Goal: Information Seeking & Learning: Learn about a topic

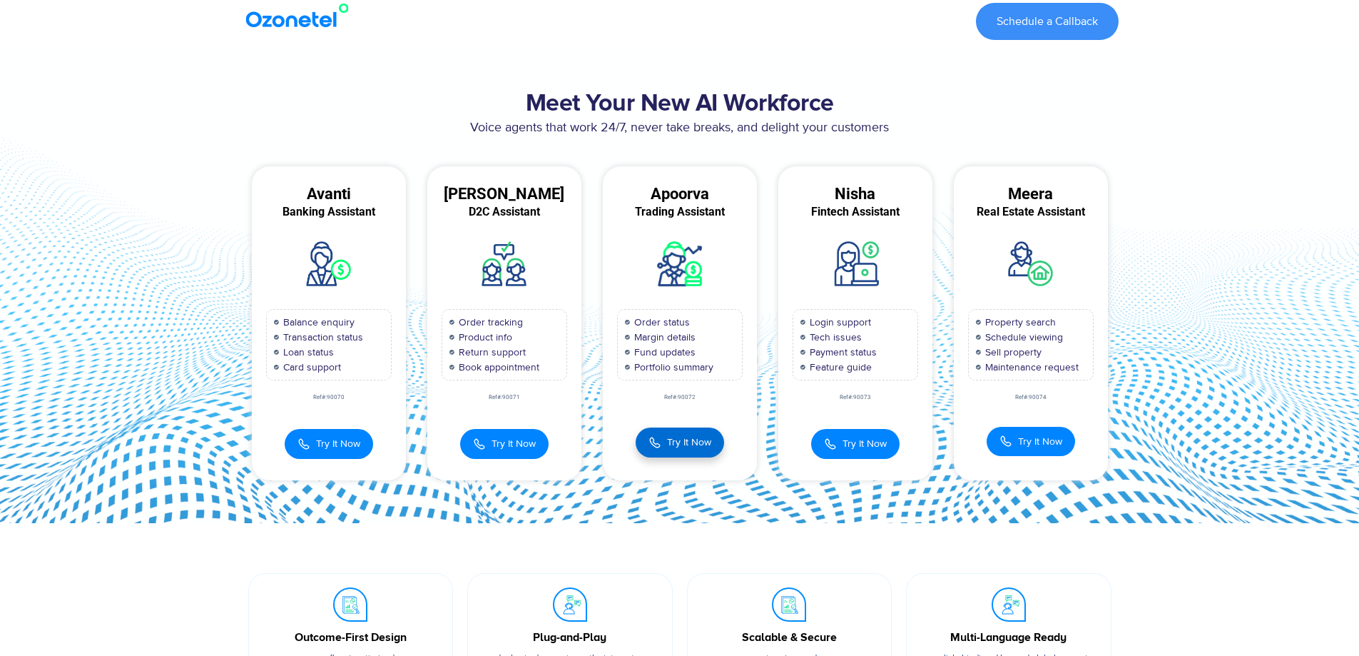
click at [693, 437] on span "Try It Now" at bounding box center [689, 441] width 44 height 15
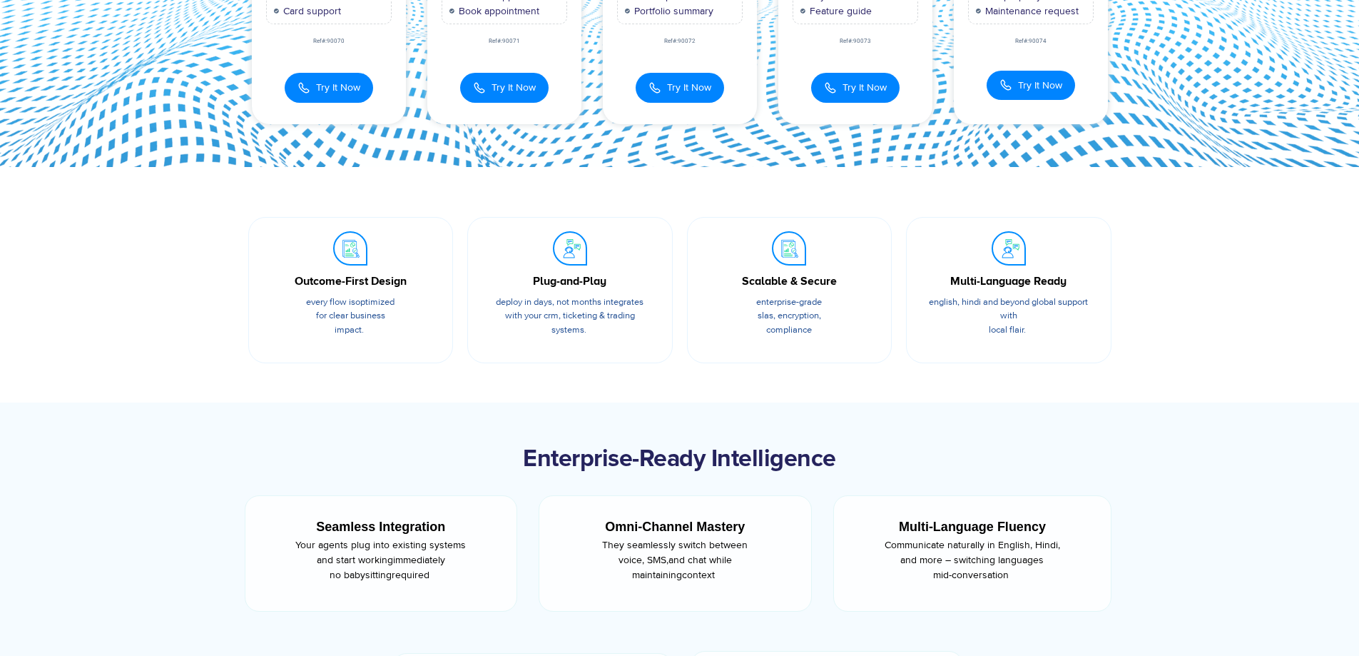
scroll to position [357, 0]
click at [696, 88] on span "Try It Now" at bounding box center [689, 85] width 44 height 15
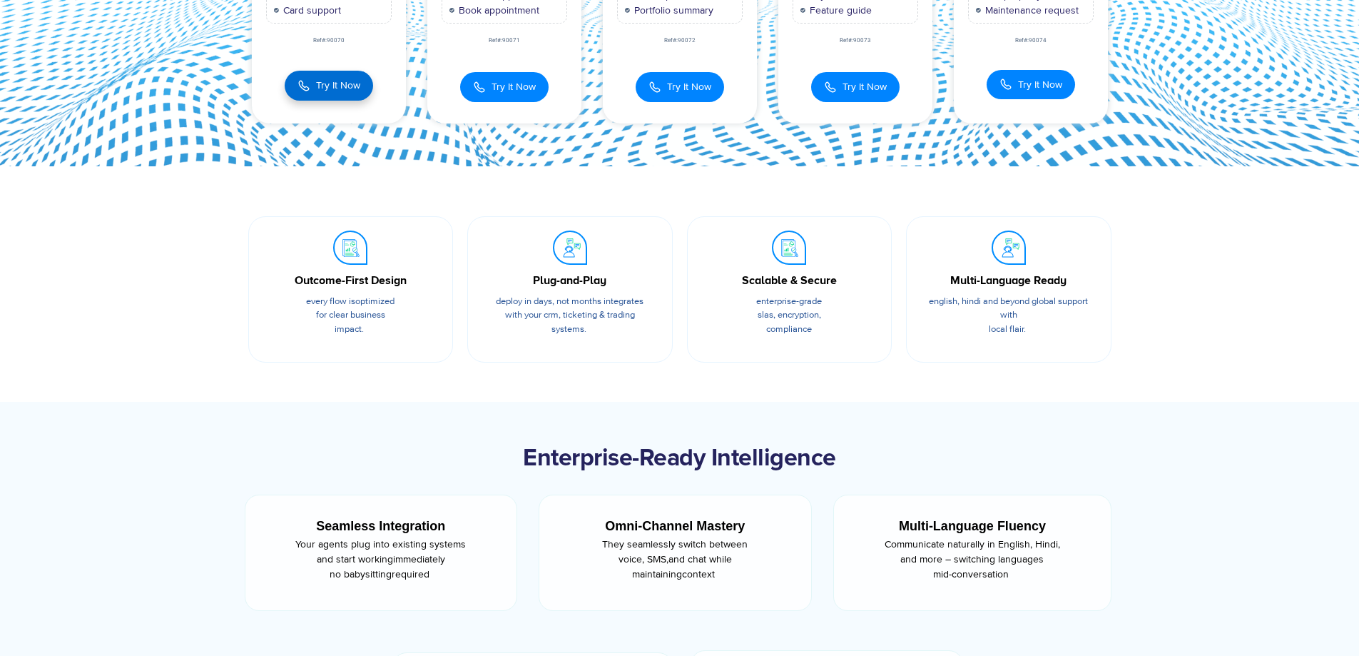
click at [347, 83] on span "Try It Now" at bounding box center [338, 85] width 44 height 15
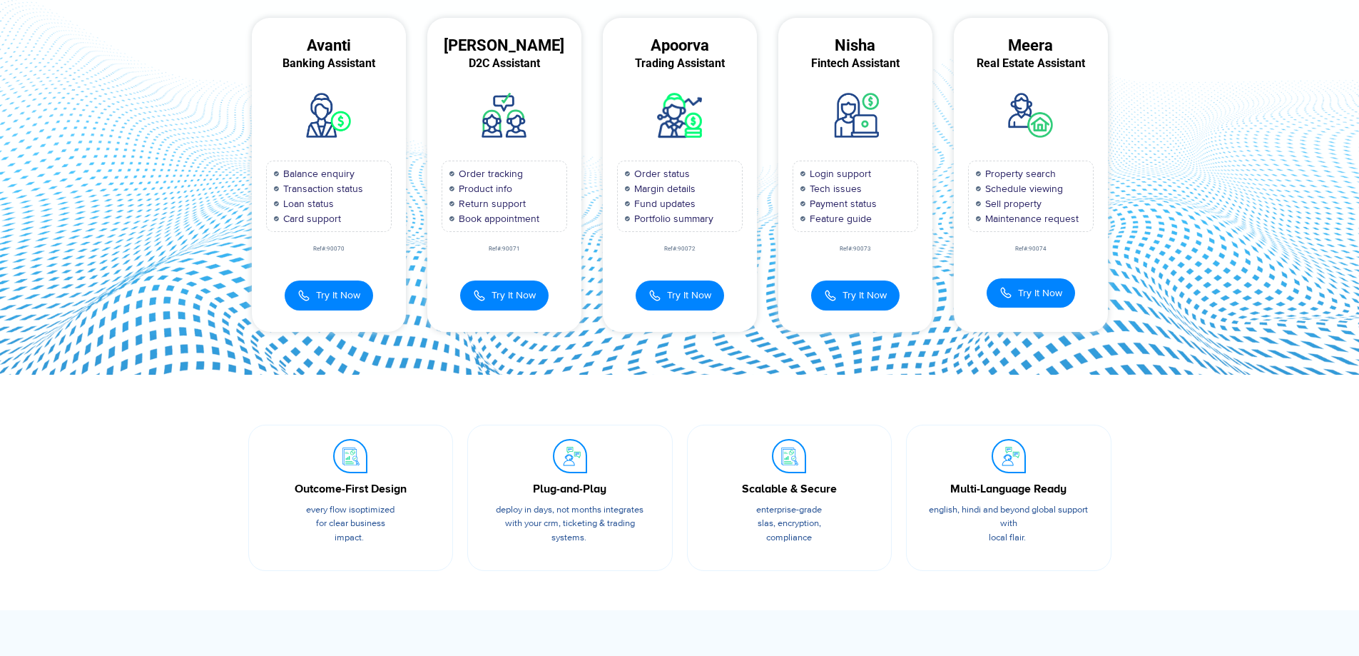
scroll to position [71, 0]
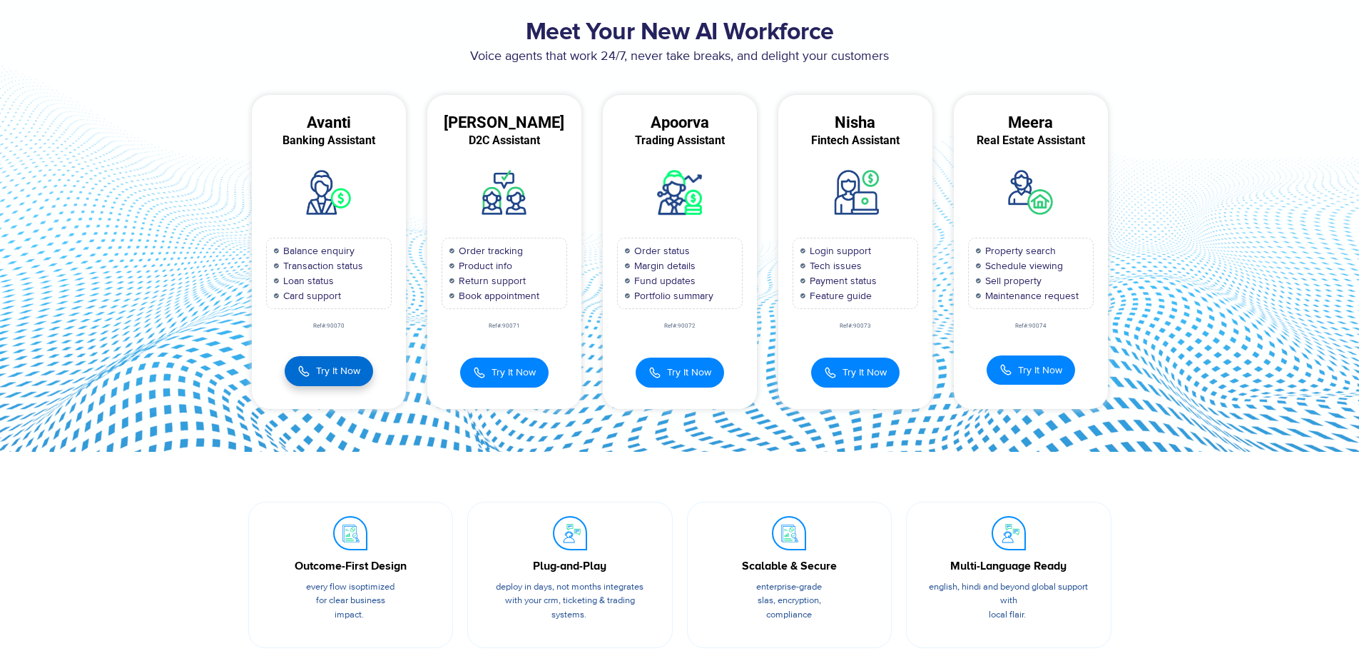
click at [321, 373] on span "Try It Now" at bounding box center [338, 370] width 44 height 15
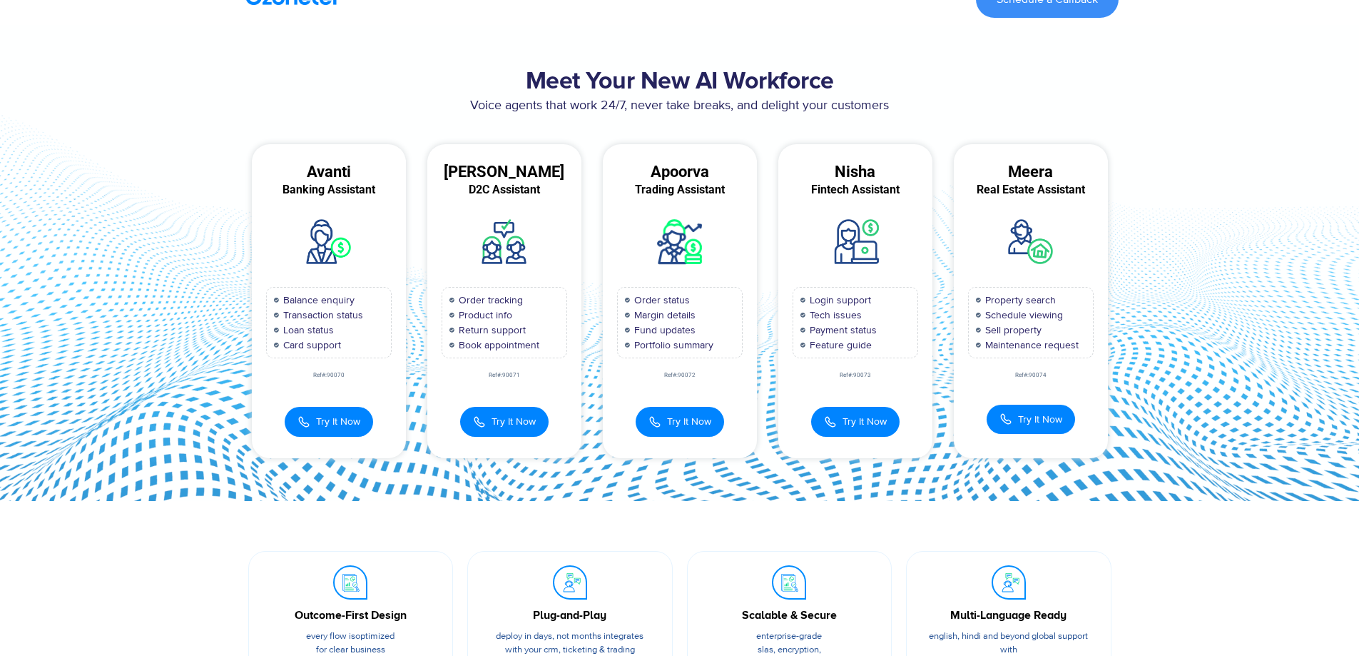
scroll to position [0, 0]
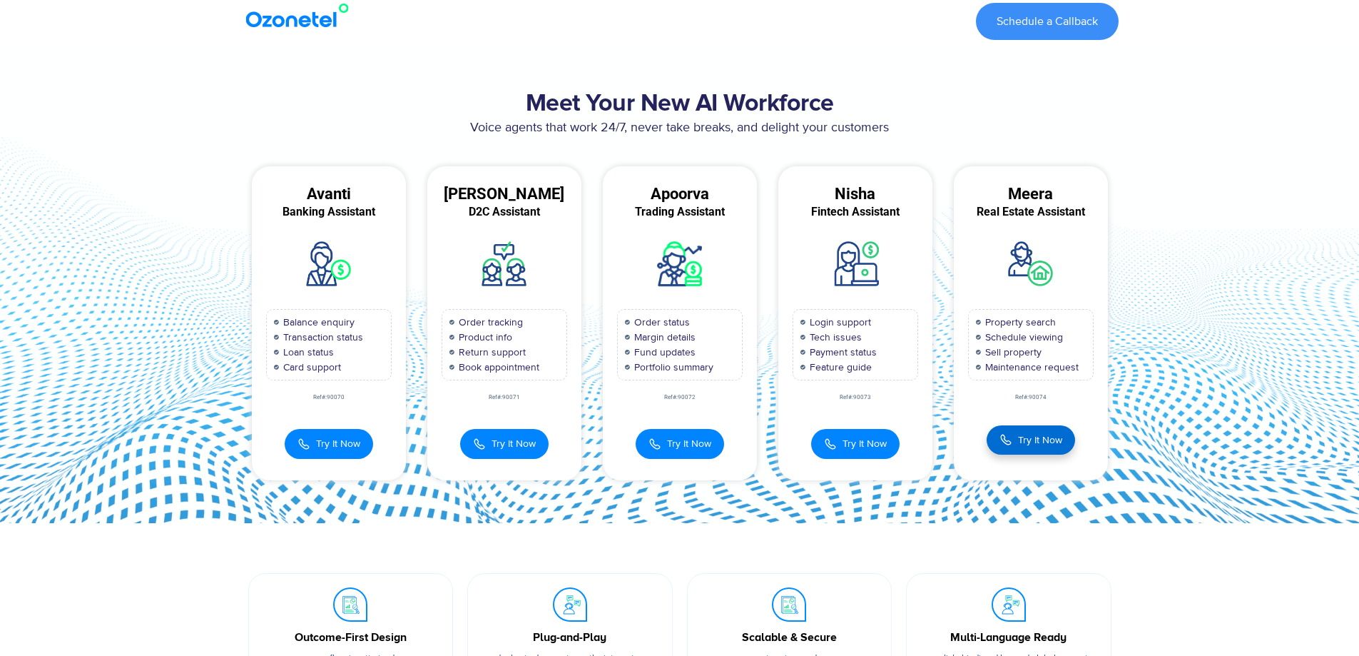
click at [1039, 445] on span "Try It Now" at bounding box center [1040, 439] width 44 height 15
click at [1037, 441] on span "Try It Now" at bounding box center [1039, 440] width 44 height 12
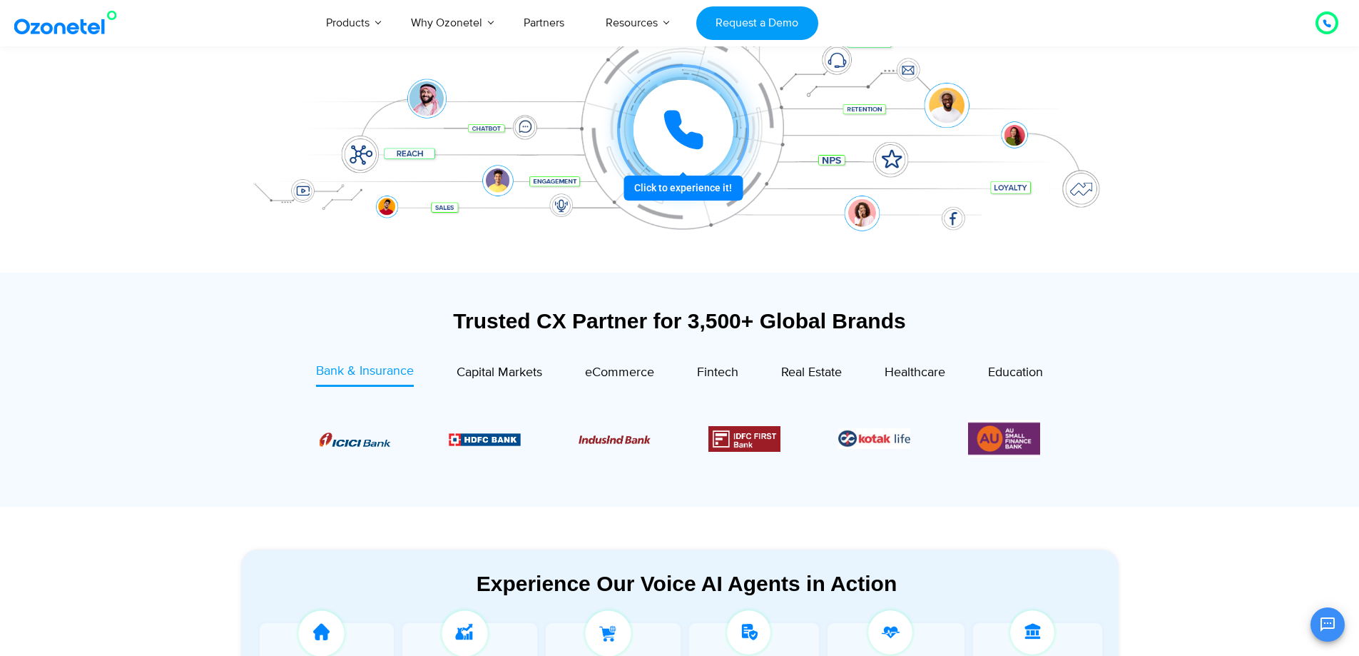
scroll to position [285, 0]
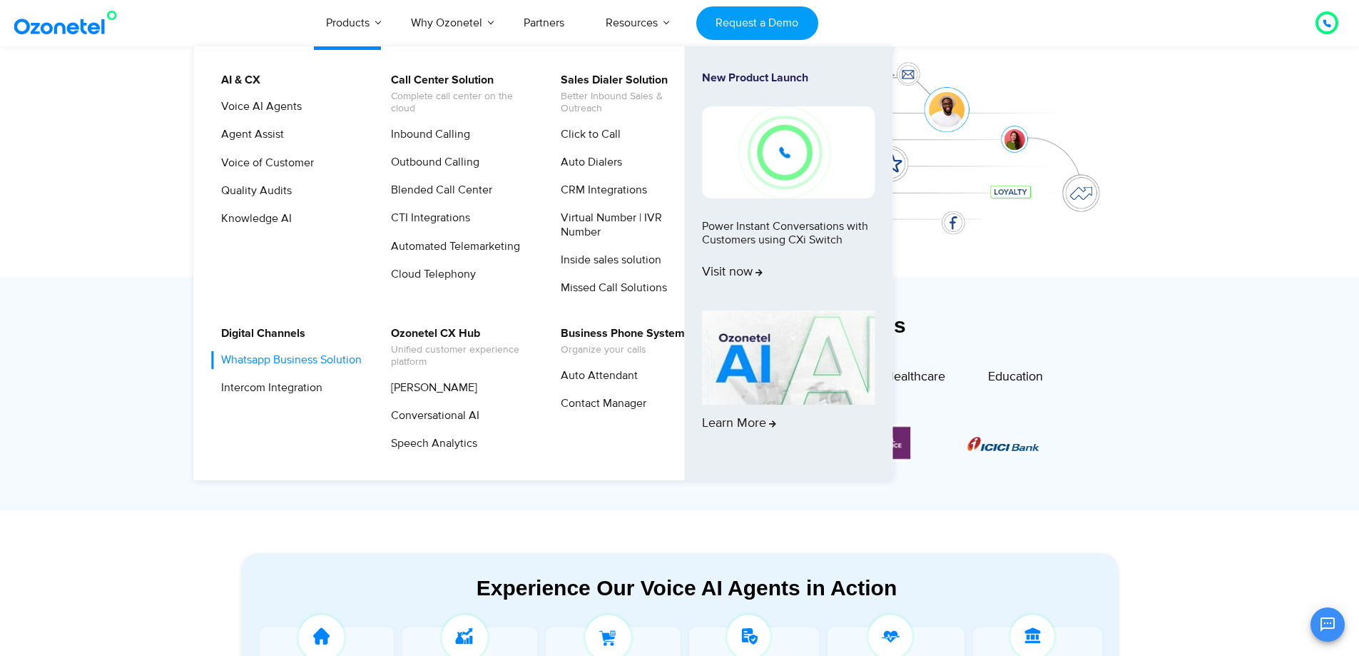
click at [270, 360] on link "Whatsapp Business Solution" at bounding box center [288, 360] width 152 height 18
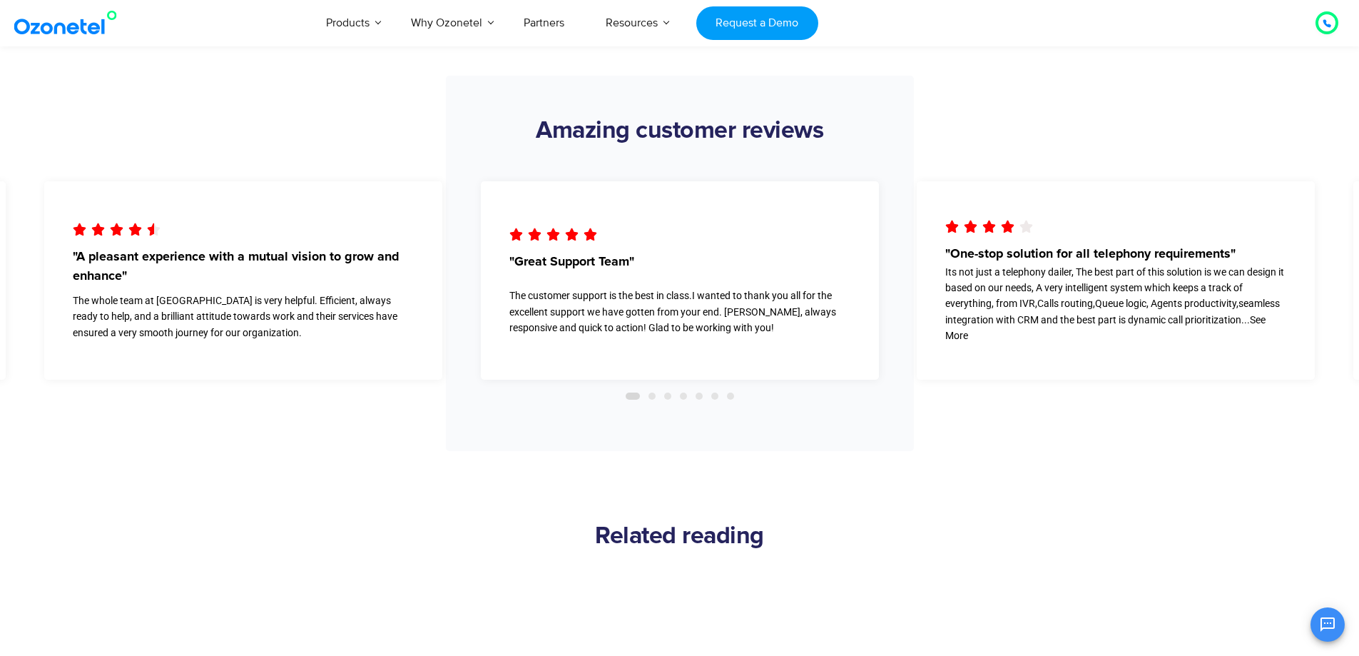
scroll to position [4922, 0]
